Goal: Understand process/instructions

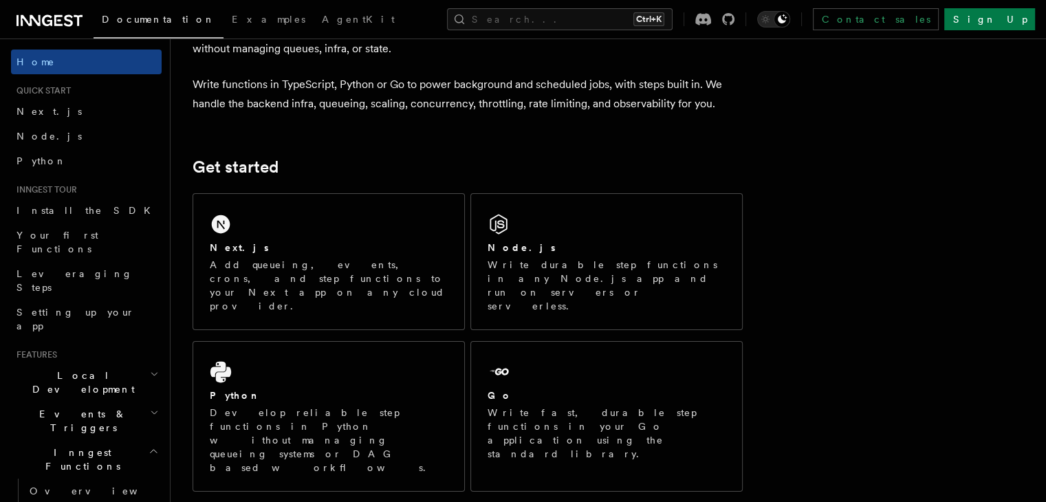
scroll to position [72, 0]
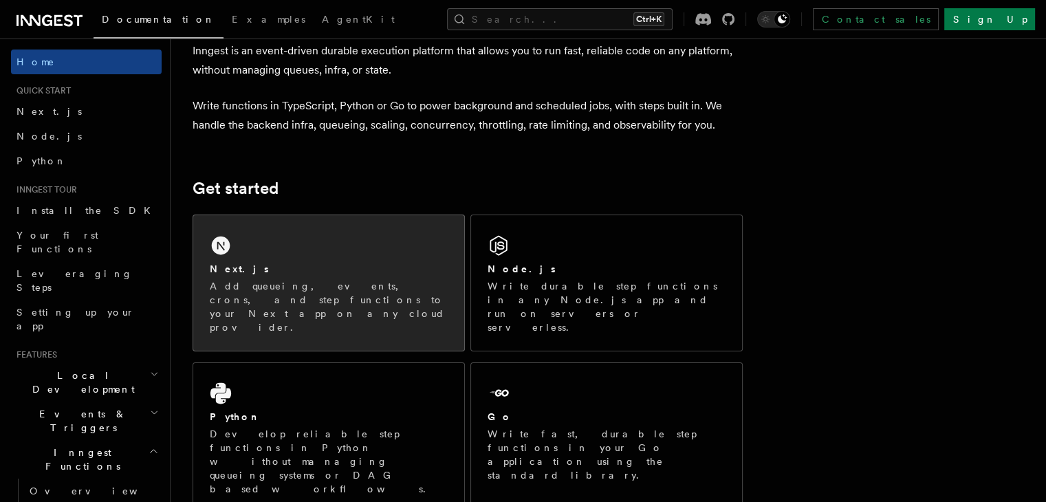
click at [377, 257] on div "Next.js Add queueing, events, crons, and step functions to your Next app on any…" at bounding box center [328, 282] width 271 height 135
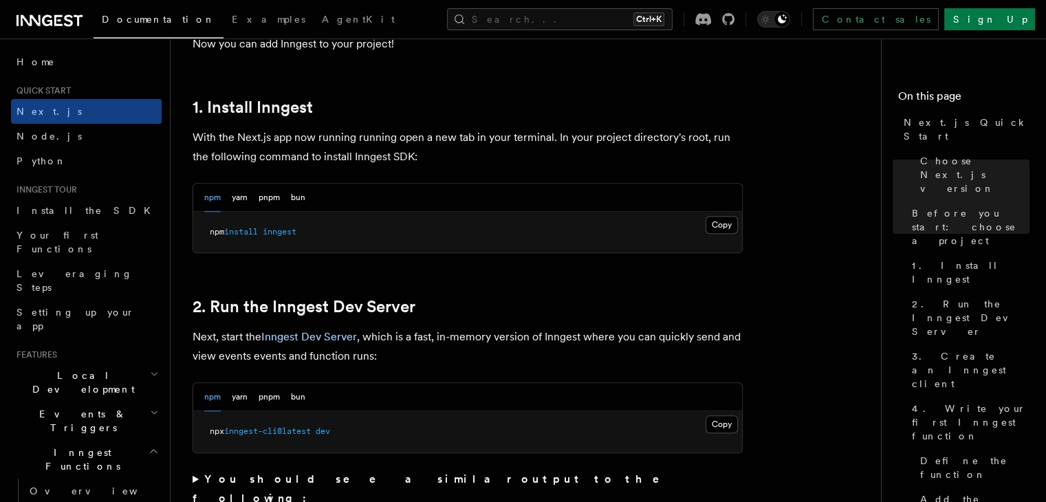
scroll to position [841, 0]
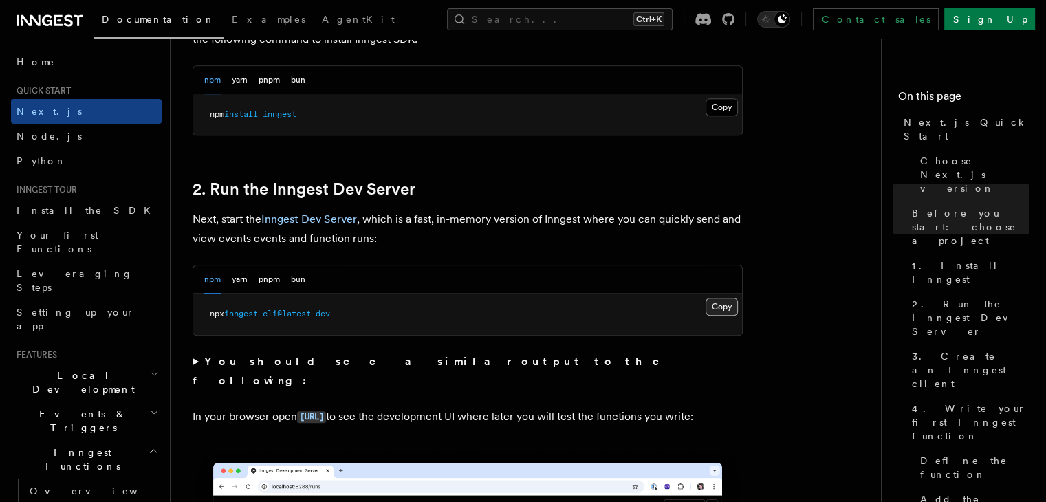
click at [716, 309] on button "Copy Copied" at bounding box center [721, 307] width 32 height 18
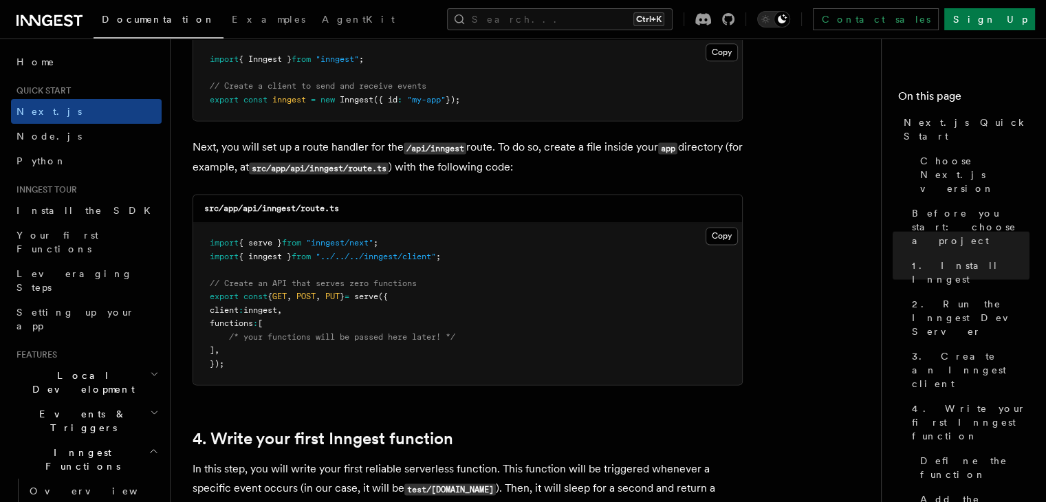
scroll to position [1847, 0]
click at [723, 235] on button "Copy Copied" at bounding box center [721, 235] width 32 height 18
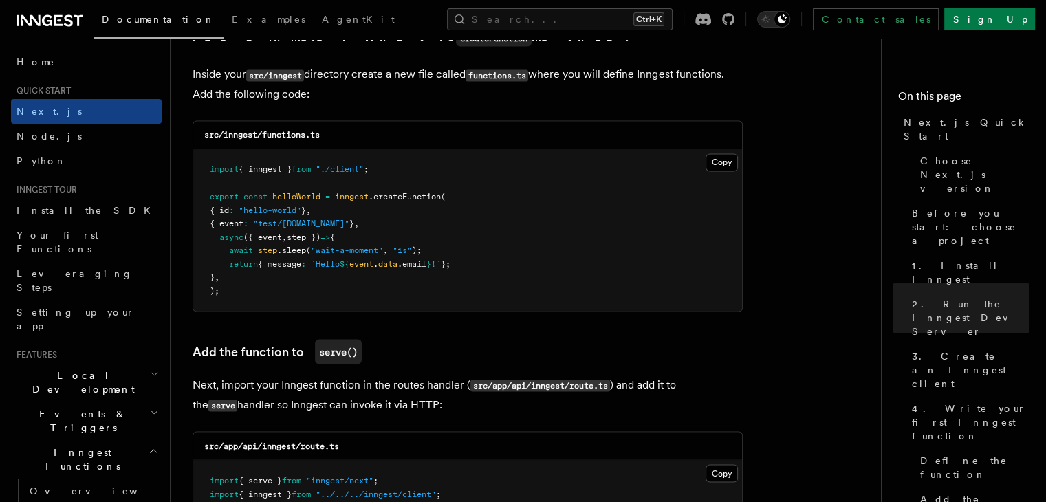
scroll to position [2431, 0]
click at [727, 162] on button "Copy Copied" at bounding box center [721, 162] width 32 height 18
click at [705, 153] on button "Copy Copied" at bounding box center [721, 162] width 32 height 18
